Goal: Task Accomplishment & Management: Complete application form

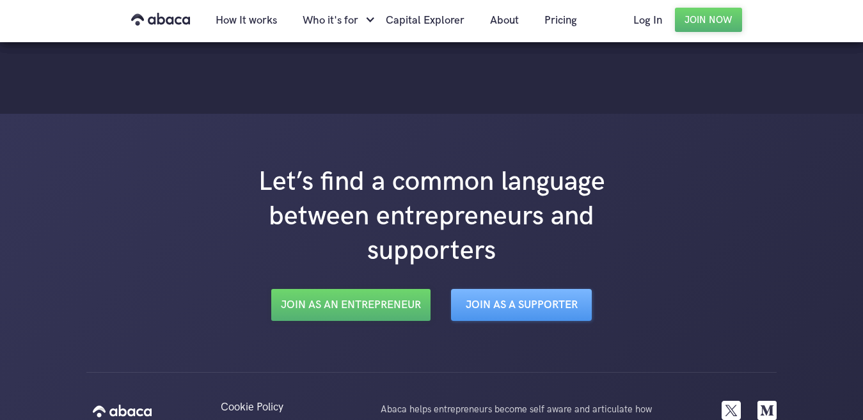
scroll to position [2211, 0]
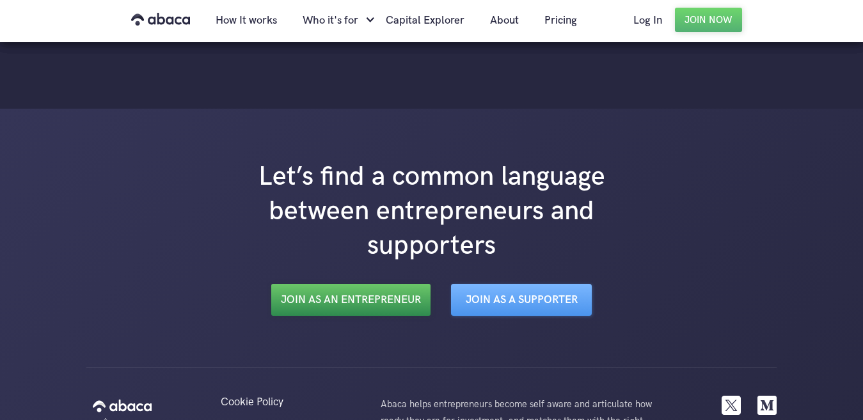
click at [347, 284] on link "Join as an Entrepreneur" at bounding box center [350, 300] width 159 height 32
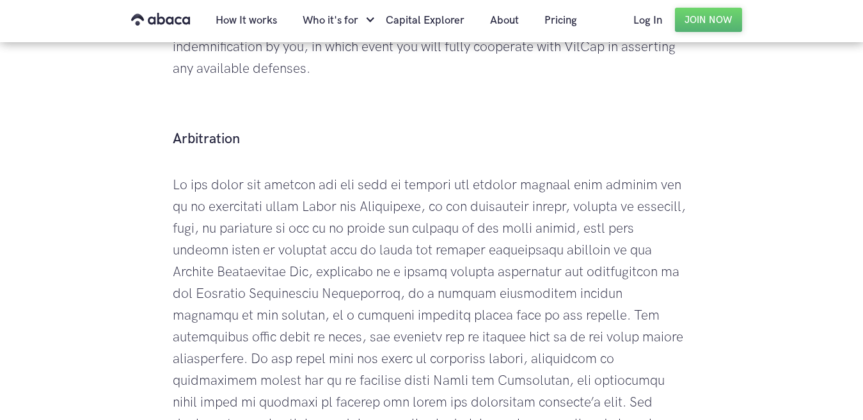
scroll to position [2209, 0]
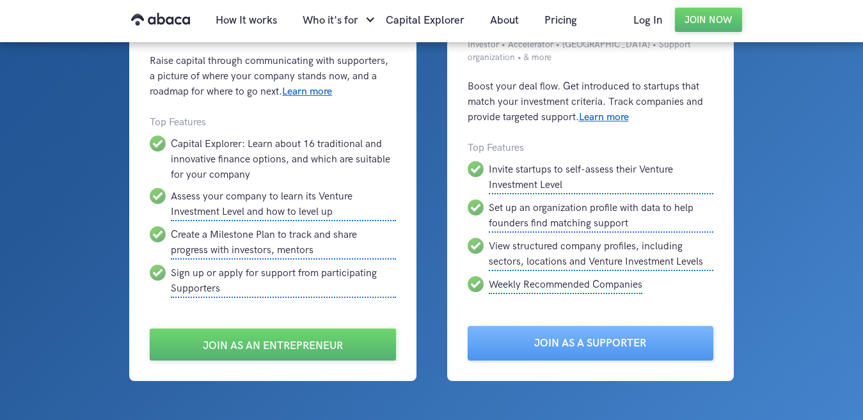
scroll to position [137, 0]
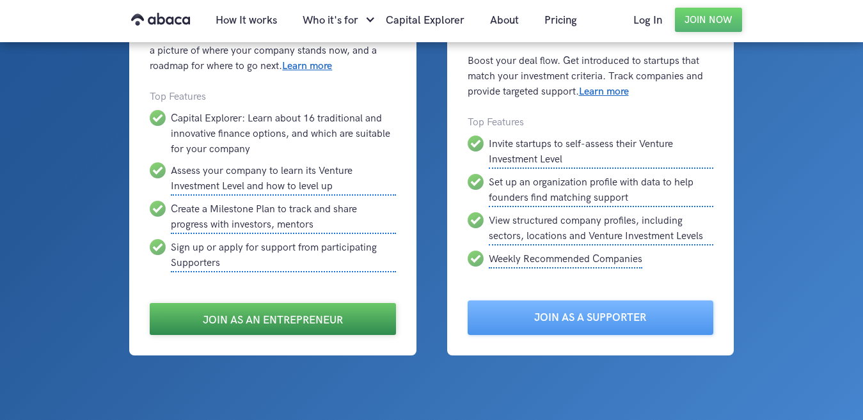
click at [247, 326] on link "Join as an Entrepreneur" at bounding box center [273, 319] width 246 height 32
